Goal: Contribute content: Add original content to the website for others to see

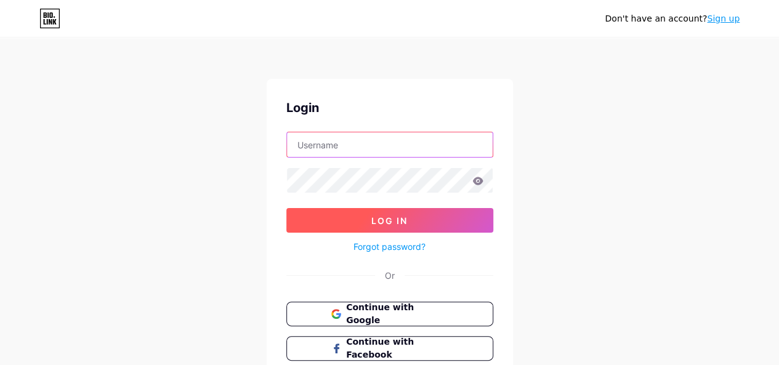
type input "[EMAIL_ADDRESS][DOMAIN_NAME]"
click at [375, 214] on button "Log In" at bounding box center [390, 220] width 207 height 25
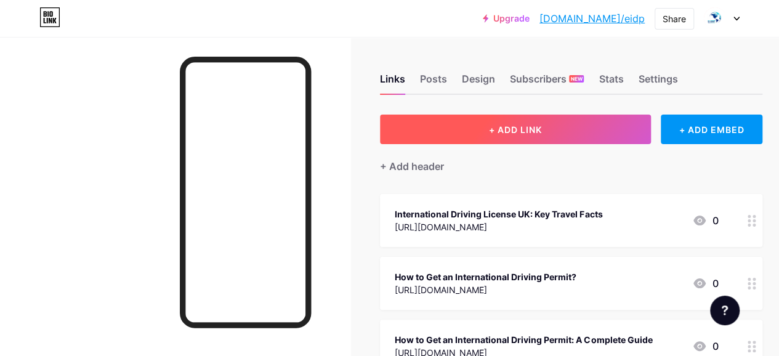
click at [529, 131] on span "+ ADD LINK" at bounding box center [515, 129] width 53 height 10
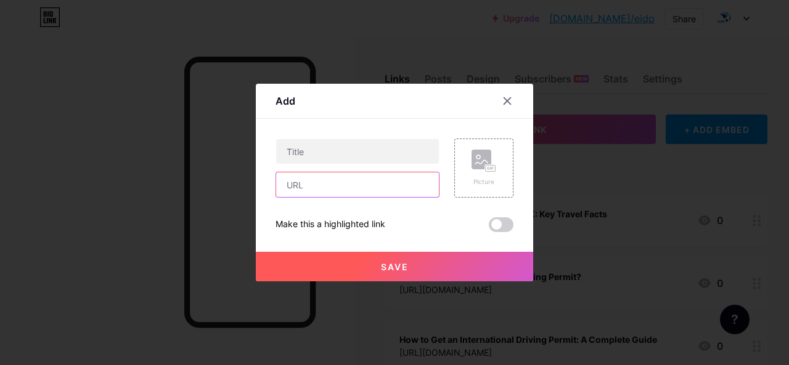
click at [327, 188] on input "text" at bounding box center [357, 185] width 163 height 25
paste input "[URL][DOMAIN_NAME]"
type input "[URL][DOMAIN_NAME]"
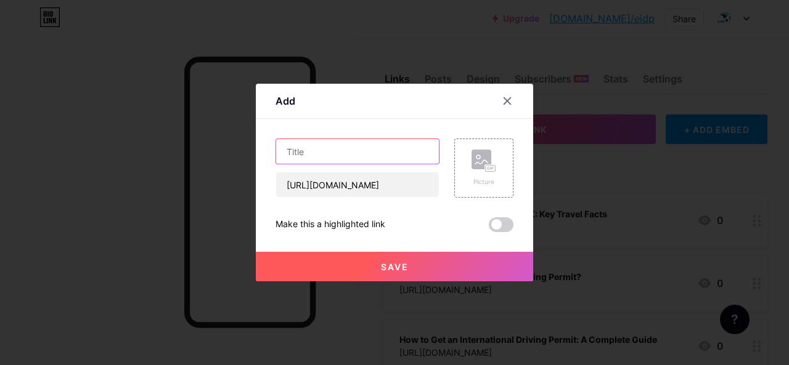
click at [299, 154] on input "text" at bounding box center [357, 151] width 163 height 25
paste input "Top Reasons to Get an International Driving Permit [GEOGRAPHIC_DATA]"
type input "Top Reasons to Get an International Driving Permit [GEOGRAPHIC_DATA]"
click at [386, 269] on span "Save" at bounding box center [395, 267] width 28 height 10
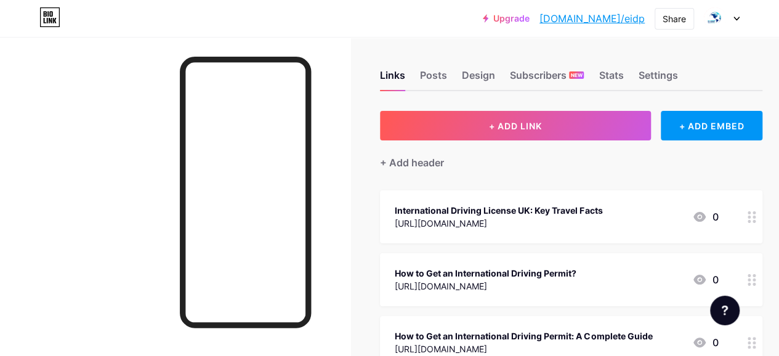
scroll to position [0, 0]
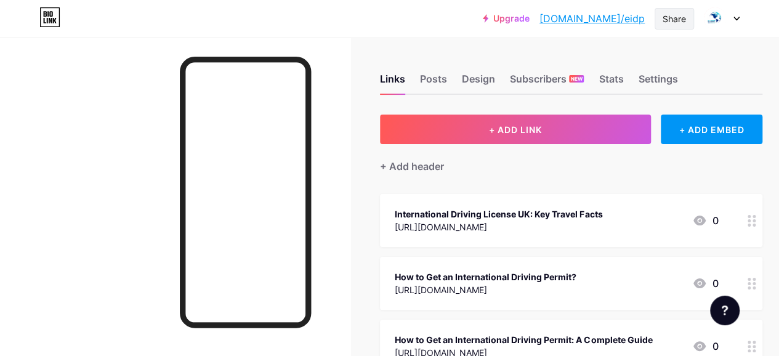
click at [678, 16] on div "Share" at bounding box center [674, 18] width 23 height 13
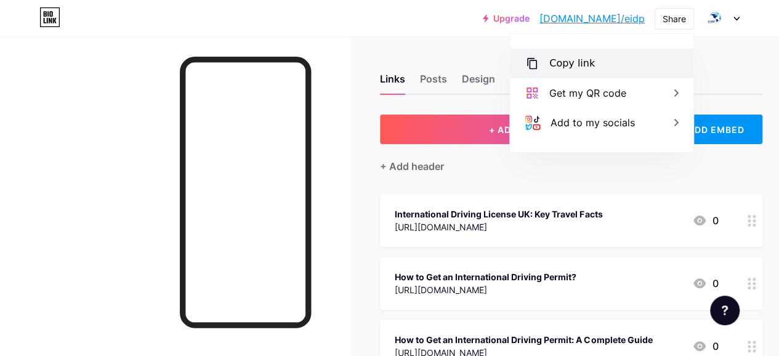
click at [591, 73] on div "Copy link" at bounding box center [602, 64] width 184 height 30
